Goal: Check status

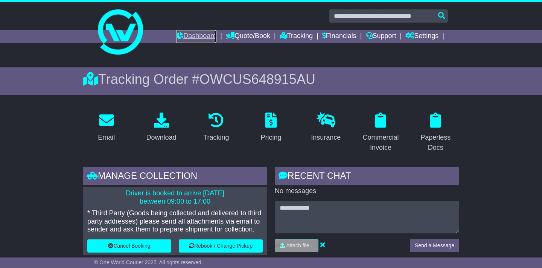
click at [185, 33] on link "Dashboard" at bounding box center [196, 36] width 40 height 13
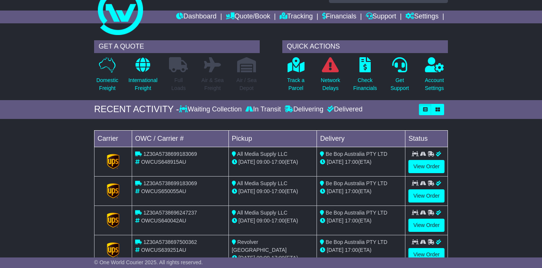
scroll to position [38, 0]
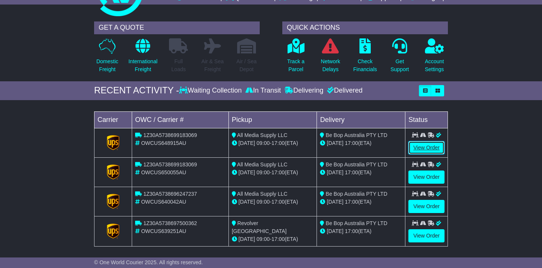
click at [422, 147] on link "View Order" at bounding box center [426, 147] width 36 height 13
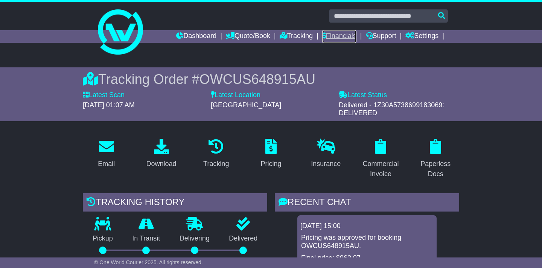
click at [328, 36] on link "Financials" at bounding box center [339, 36] width 34 height 13
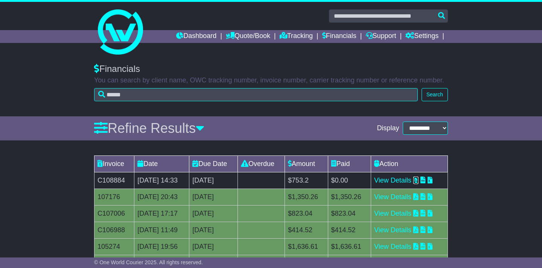
click at [418, 182] on icon at bounding box center [415, 179] width 5 height 7
